Goal: Navigation & Orientation: Understand site structure

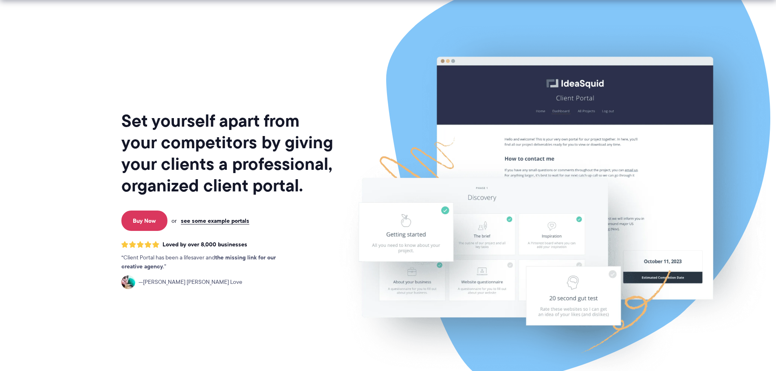
click at [225, 217] on link "see some example portals" at bounding box center [215, 220] width 68 height 7
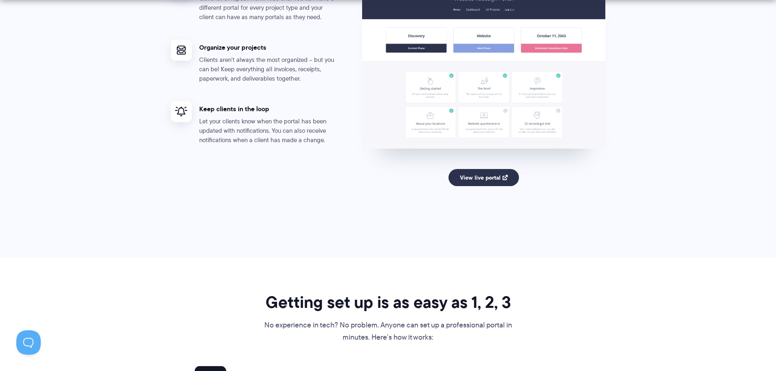
scroll to position [1630, 0]
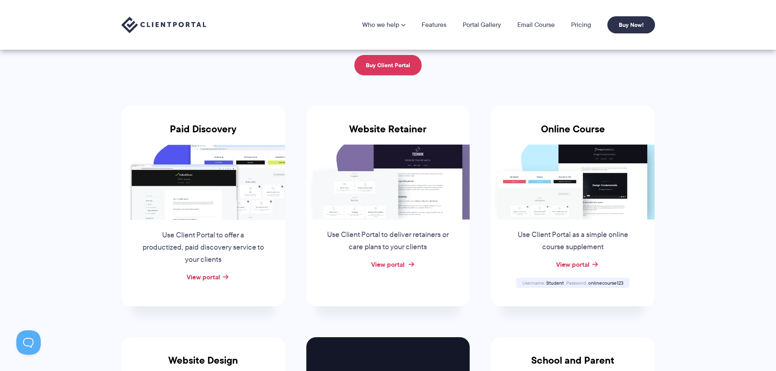
click at [386, 266] on link "View portal" at bounding box center [387, 265] width 33 height 10
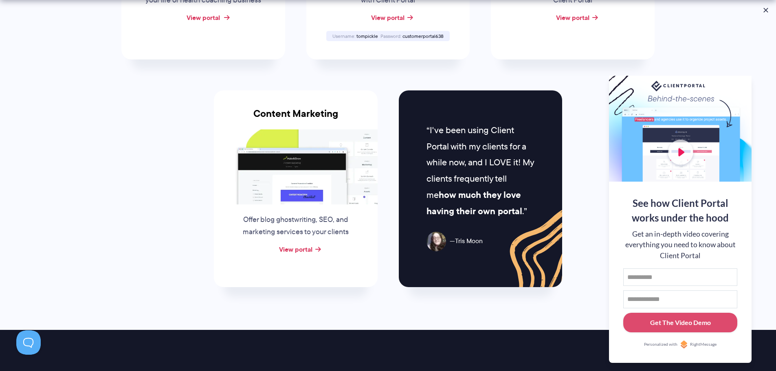
scroll to position [856, 0]
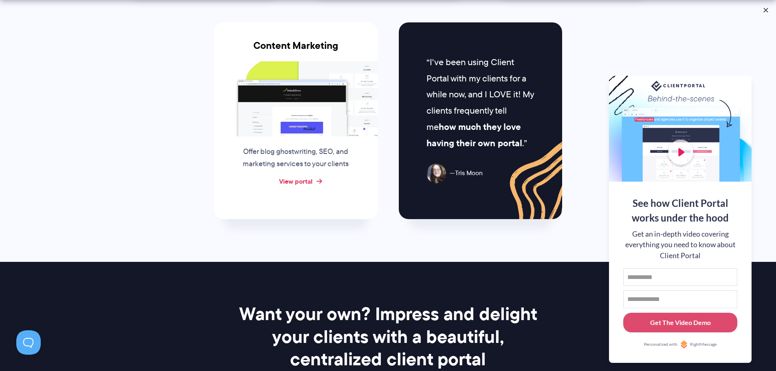
click at [298, 179] on link "View portal" at bounding box center [295, 181] width 33 height 10
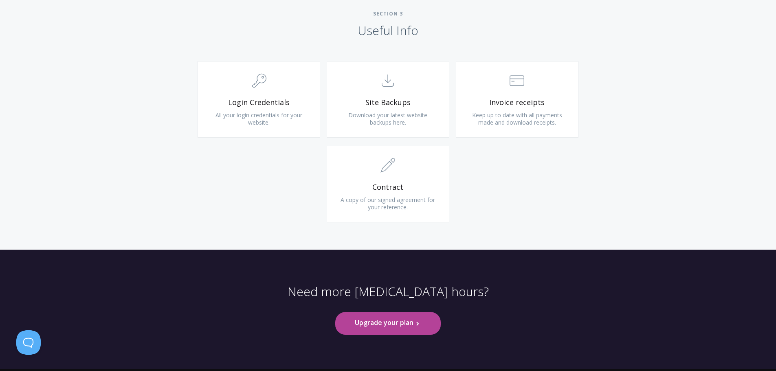
scroll to position [774, 0]
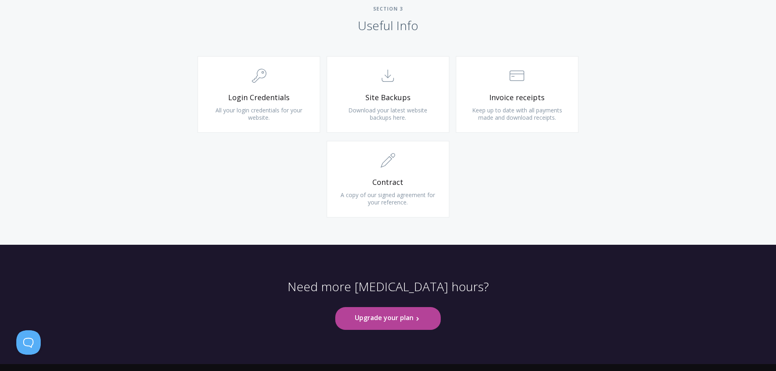
click at [493, 194] on div ".cls-1{fill:none;stroke:#000;stroke-miterlimit:10;stroke-width:2px;} 1. General…" at bounding box center [388, 141] width 417 height 170
click at [388, 99] on span "Site Backups" at bounding box center [387, 97] width 97 height 9
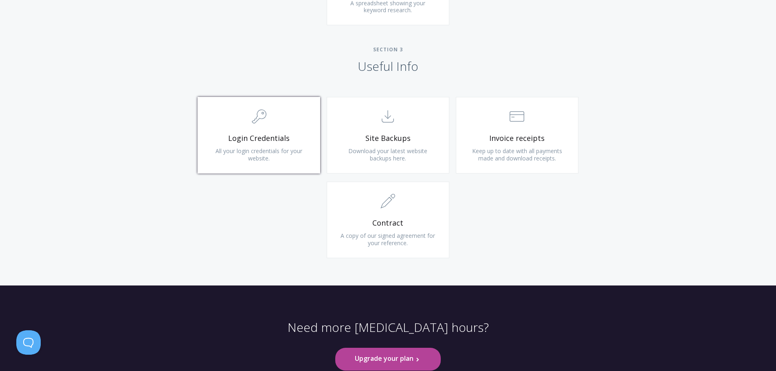
click at [273, 134] on span "Login Credentials" at bounding box center [258, 138] width 97 height 9
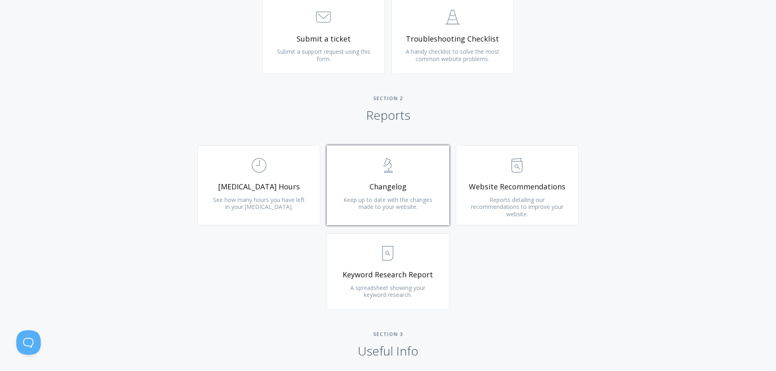
scroll to position [326, 0]
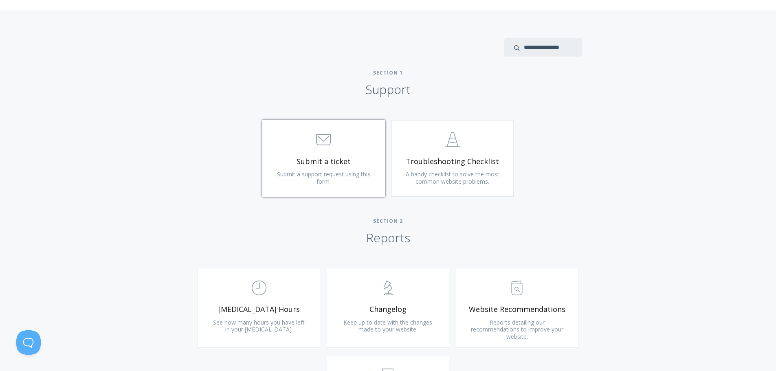
click at [337, 155] on link ".st0{fill:none;stroke:#000000;stroke-width:2;stroke-miterlimit:10;} 3. Communic…" at bounding box center [323, 158] width 123 height 77
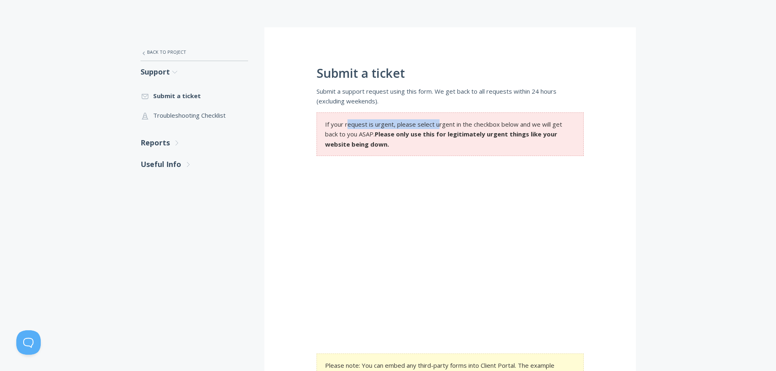
drag, startPoint x: 385, startPoint y: 125, endPoint x: 445, endPoint y: 125, distance: 59.5
click at [444, 125] on section "If your request is urgent, please select urgent in the checkbox below and we wi…" at bounding box center [450, 134] width 267 height 44
click at [445, 125] on section "If your request is urgent, please select urgent in the checkbox below and we wi…" at bounding box center [450, 134] width 267 height 44
drag, startPoint x: 426, startPoint y: 135, endPoint x: 449, endPoint y: 135, distance: 22.8
click at [449, 135] on strong "Please only use this for legitimately urgent things like your website being dow…" at bounding box center [441, 139] width 232 height 18
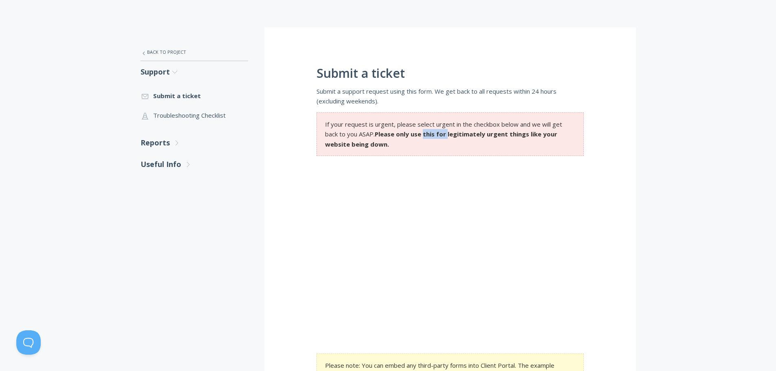
click at [449, 135] on strong "Please only use this for legitimately urgent things like your website being dow…" at bounding box center [441, 139] width 232 height 18
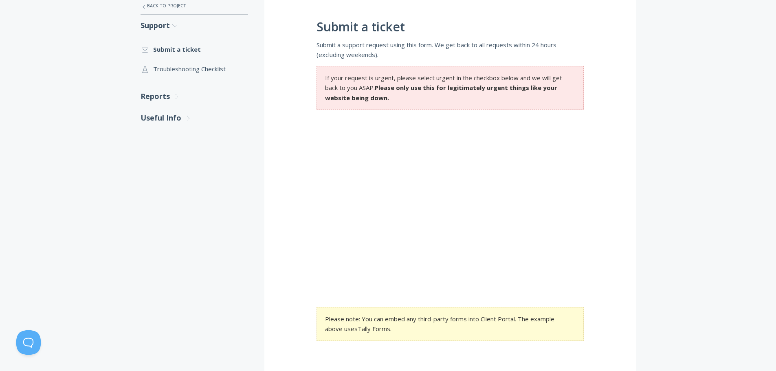
scroll to position [204, 0]
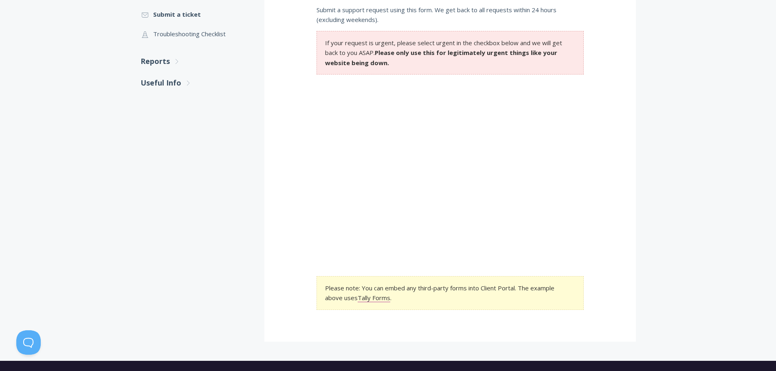
click at [304, 184] on div "Submit a ticket Submit a support request using this form. We get back to all re…" at bounding box center [450, 144] width 372 height 396
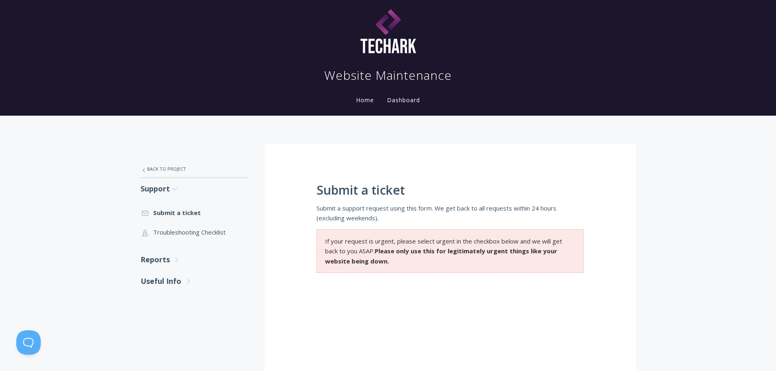
scroll to position [0, 0]
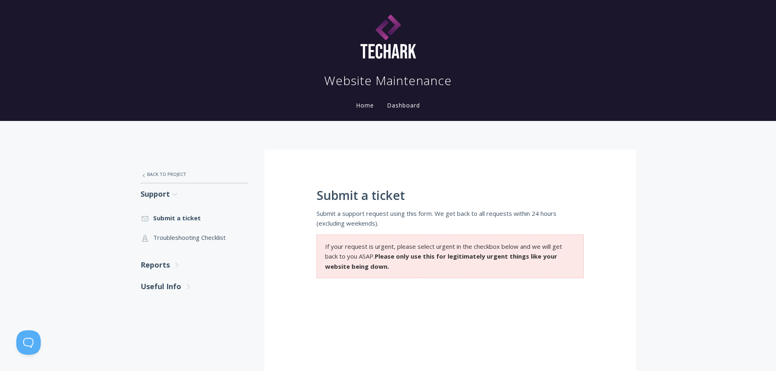
click at [399, 108] on link "Dashboard" at bounding box center [403, 105] width 36 height 8
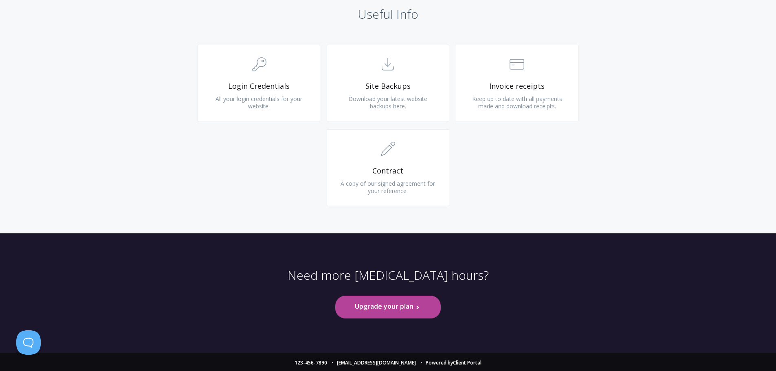
scroll to position [788, 0]
